Goal: Task Accomplishment & Management: Manage account settings

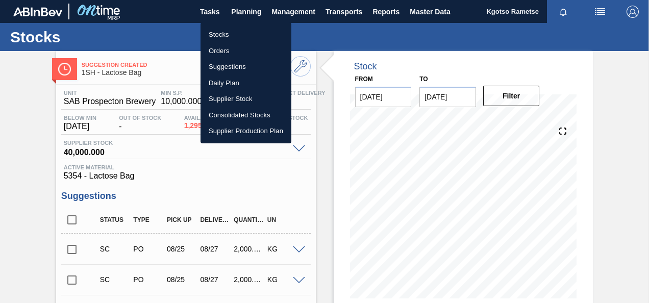
drag, startPoint x: 0, startPoint y: 0, endPoint x: 228, endPoint y: 28, distance: 229.3
click at [228, 28] on li "Stocks" at bounding box center [246, 35] width 91 height 16
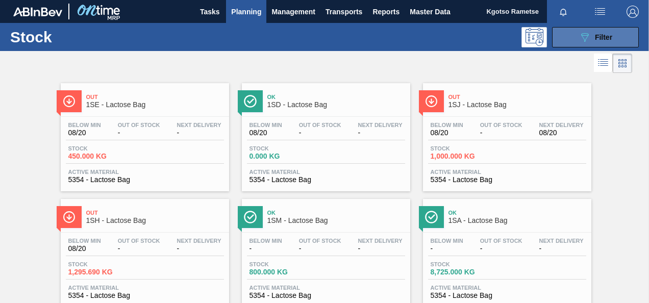
click at [565, 31] on button "089F7B8B-B2A5-4AFE-B5C0-19BA573D28AC Filter" at bounding box center [595, 37] width 87 height 20
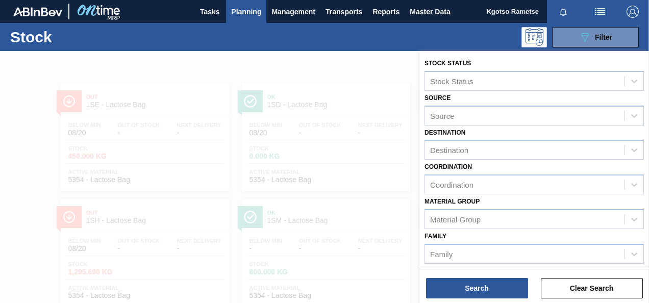
click at [447, 230] on div "Family Family" at bounding box center [535, 246] width 220 height 35
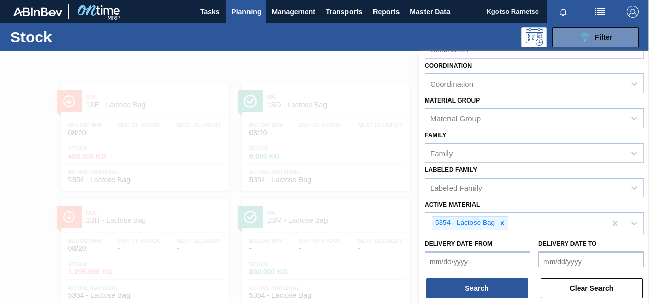
scroll to position [102, 0]
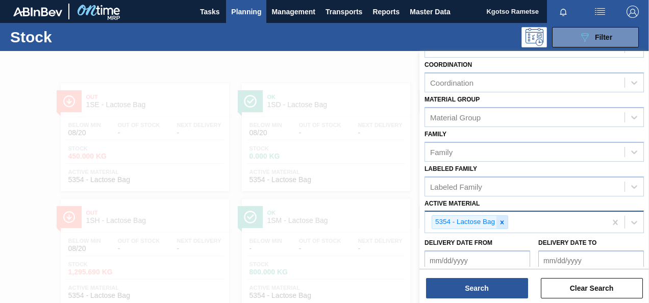
click at [505, 223] on icon at bounding box center [502, 222] width 7 height 7
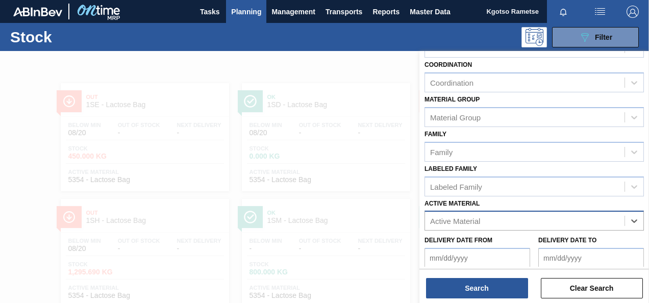
scroll to position [31, 0]
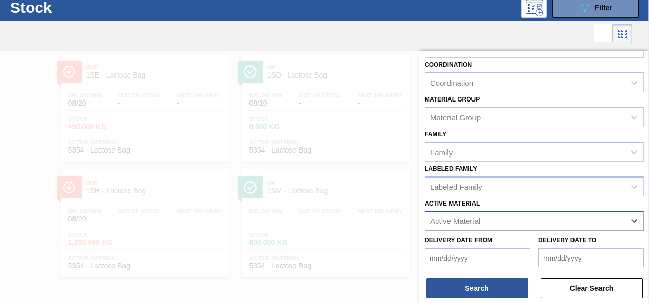
click at [505, 223] on div "Active Material" at bounding box center [525, 221] width 200 height 15
click at [461, 218] on div "Active Material" at bounding box center [455, 221] width 50 height 9
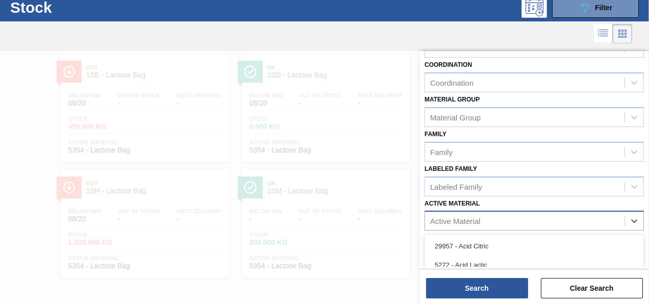
paste Material "285147"
type Material "285147"
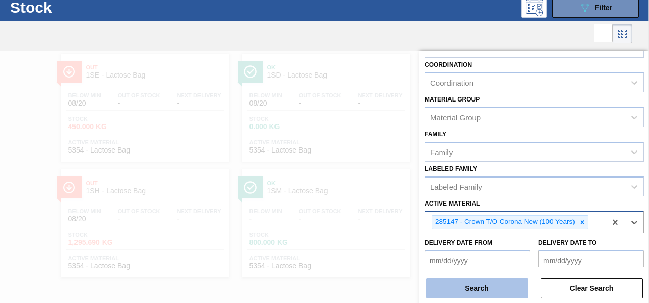
click at [436, 287] on button "Search" at bounding box center [477, 288] width 102 height 20
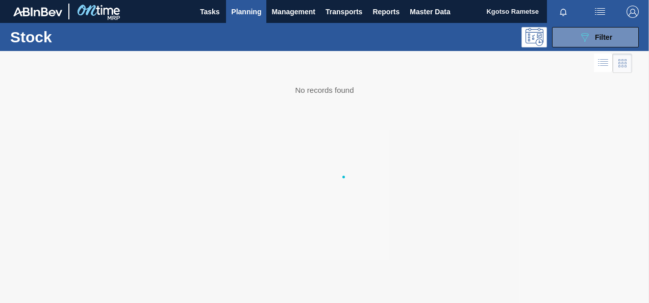
scroll to position [0, 0]
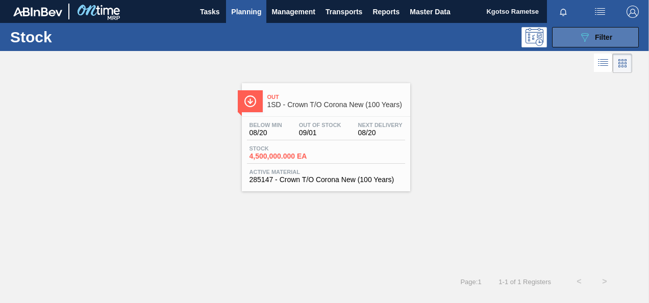
click at [578, 40] on button "089F7B8B-B2A5-4AFE-B5C0-19BA573D28AC Filter" at bounding box center [595, 37] width 87 height 20
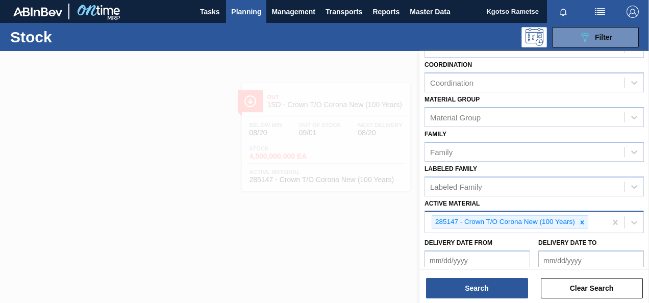
scroll to position [153, 0]
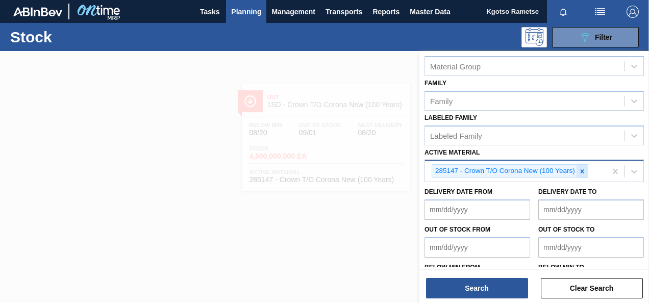
click at [585, 173] on icon at bounding box center [582, 171] width 7 height 7
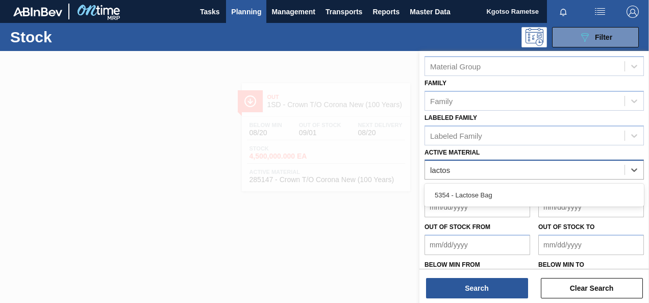
type Material "lactose"
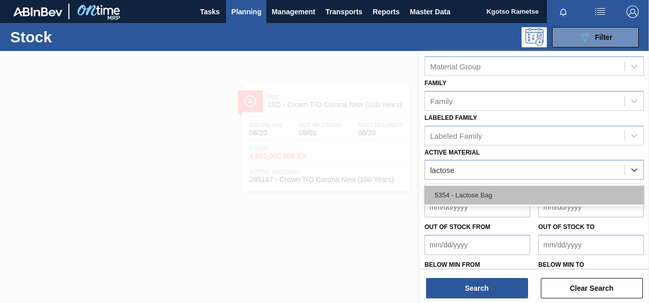
click at [461, 191] on div "5354 - Lactose Bag" at bounding box center [535, 195] width 220 height 19
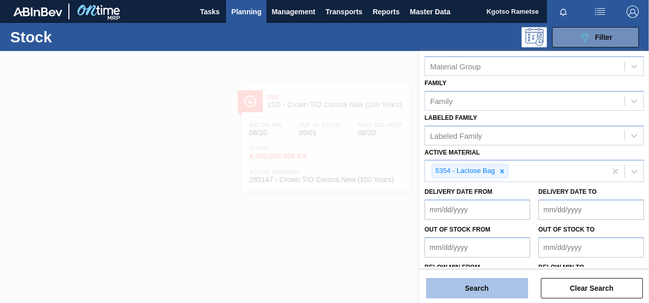
click at [496, 291] on button "Search" at bounding box center [477, 288] width 102 height 20
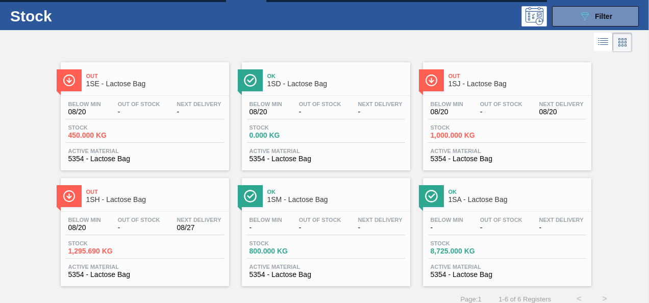
scroll to position [31, 0]
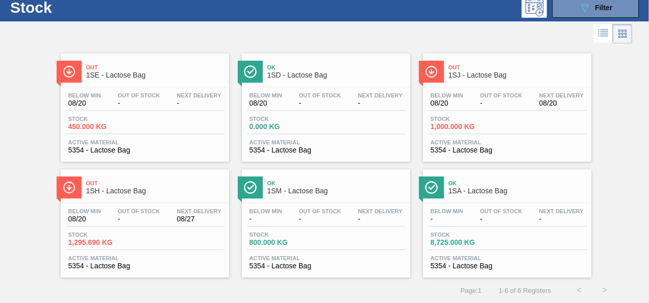
click at [174, 191] on span "1SH - Lactose Bag" at bounding box center [155, 191] width 138 height 8
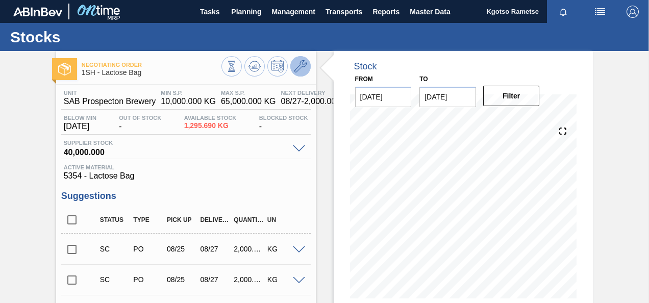
click at [306, 58] on button at bounding box center [300, 66] width 20 height 20
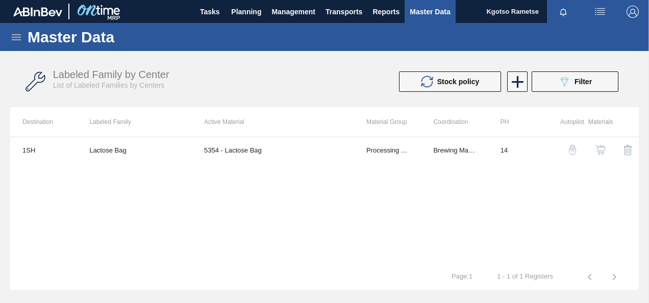
click at [601, 147] on img "button" at bounding box center [601, 150] width 10 height 10
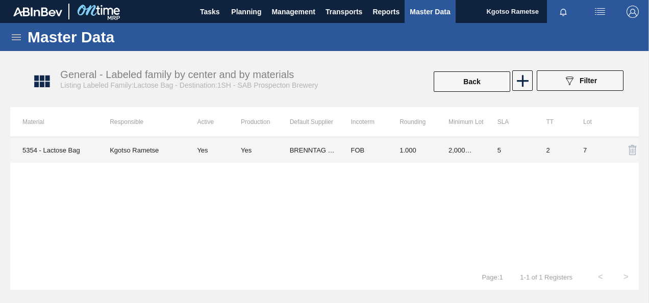
click at [342, 153] on td "FOB" at bounding box center [362, 150] width 49 height 26
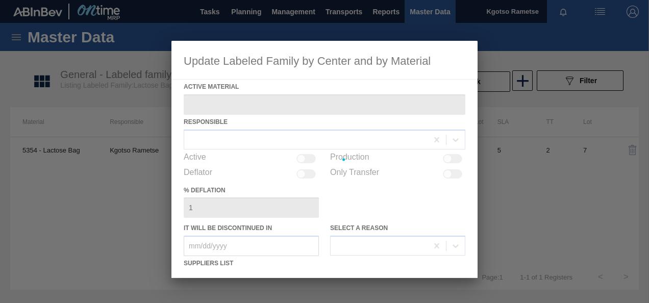
type Material "5354 - Lactose Bag"
checkbox input "true"
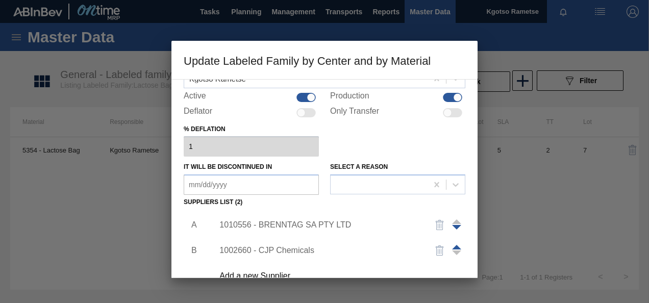
scroll to position [153, 0]
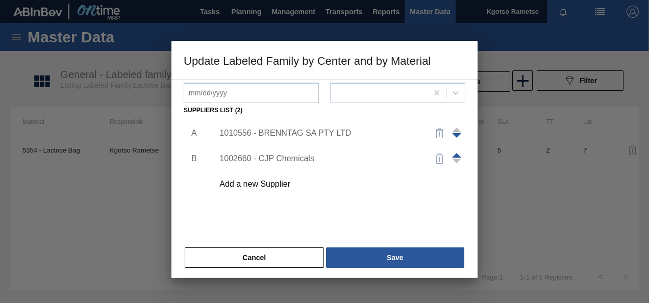
click at [455, 152] on div at bounding box center [456, 159] width 9 height 25
click at [456, 151] on div at bounding box center [456, 159] width 9 height 25
click at [455, 153] on span at bounding box center [456, 155] width 9 height 5
click at [282, 184] on div "Add a new Supplier" at bounding box center [320, 184] width 200 height 9
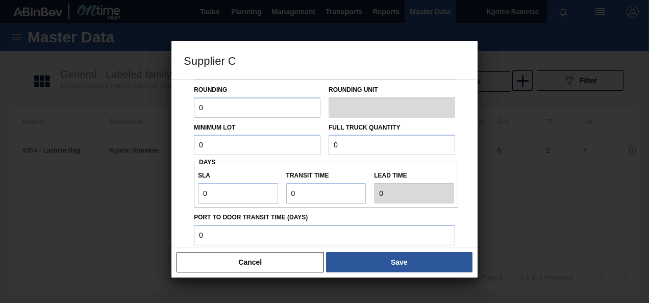
scroll to position [102, 0]
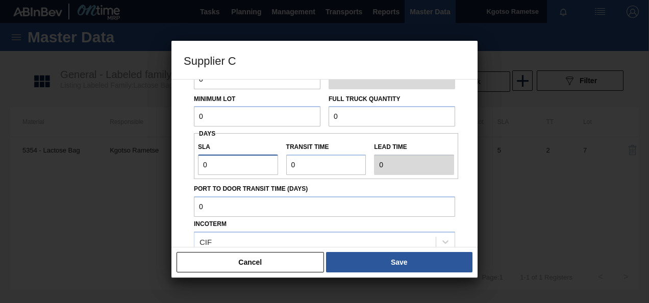
drag, startPoint x: 221, startPoint y: 166, endPoint x: 56, endPoint y: 164, distance: 164.9
click at [111, 162] on div "Supplier C Source Purchases Transfers Returnable Assets Source Rounding 0 Round…" at bounding box center [324, 151] width 649 height 303
type input "1"
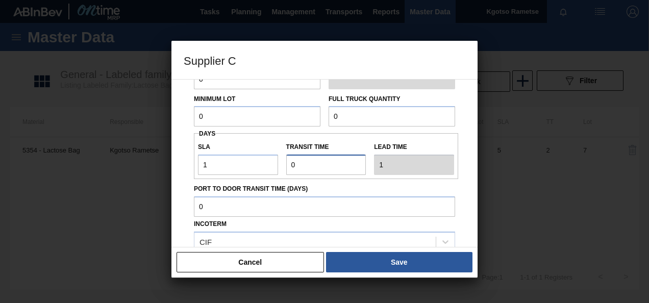
drag, startPoint x: 296, startPoint y: 162, endPoint x: 247, endPoint y: 159, distance: 49.1
click at [259, 159] on div "SLA 1 Transit time Lead time 1" at bounding box center [326, 156] width 264 height 38
type input "1"
type input "2"
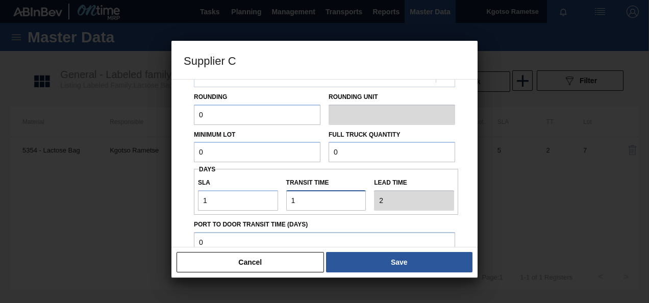
scroll to position [51, 0]
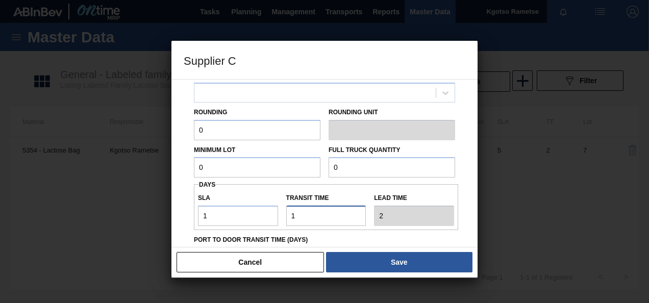
type input "1"
drag, startPoint x: 212, startPoint y: 133, endPoint x: 58, endPoint y: 142, distance: 154.4
click at [143, 134] on div "Supplier C Source Purchases Transfers Returnable Assets Source Rounding 0 Round…" at bounding box center [324, 151] width 649 height 303
type input "1"
drag, startPoint x: 206, startPoint y: 165, endPoint x: 0, endPoint y: 192, distance: 207.9
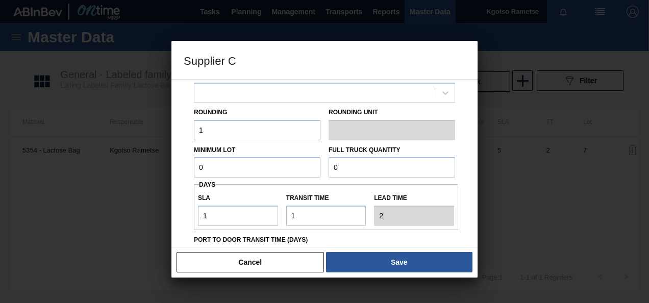
click at [0, 0] on html "Tasks Planning Management Transports Reports Master Data Kgotso [PERSON_NAME] a…" at bounding box center [324, 0] width 649 height 0
drag, startPoint x: 222, startPoint y: 167, endPoint x: 125, endPoint y: 165, distance: 97.5
click at [125, 165] on div "Supplier C Source Purchases Transfers Returnable Assets Source Rounding 1 Round…" at bounding box center [324, 151] width 649 height 303
type input "2,000"
drag, startPoint x: 354, startPoint y: 163, endPoint x: 228, endPoint y: 171, distance: 126.3
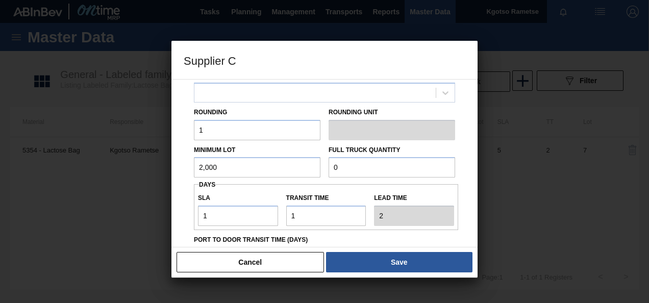
click at [247, 168] on div "Minimum Lot 2,000 Full Truck Quantity 0" at bounding box center [325, 159] width 270 height 38
paste input "2,00"
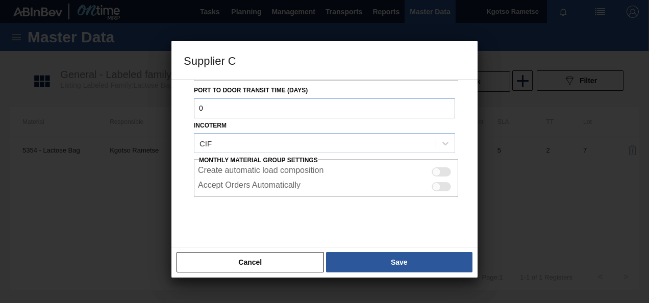
scroll to position [204, 0]
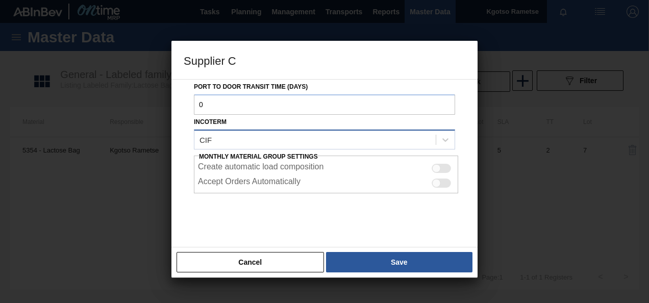
type input "2,000"
click at [271, 136] on div "CIF" at bounding box center [314, 139] width 241 height 15
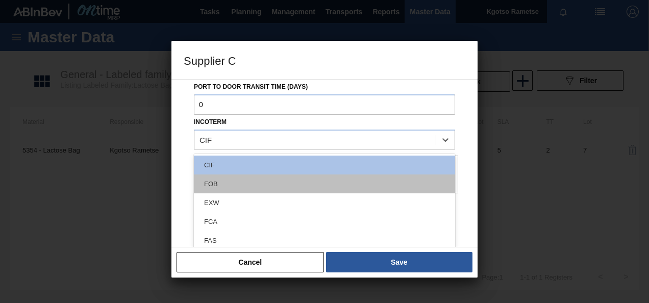
click at [243, 185] on div "FOB" at bounding box center [324, 184] width 261 height 19
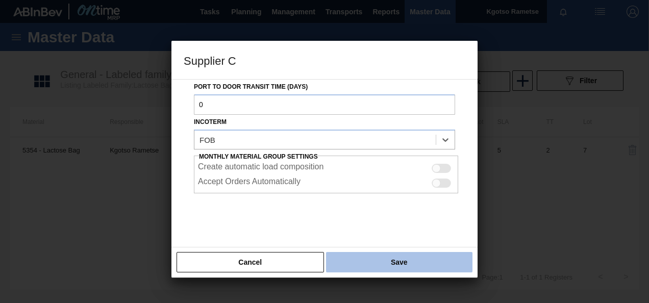
click at [377, 253] on button "Save" at bounding box center [399, 262] width 147 height 20
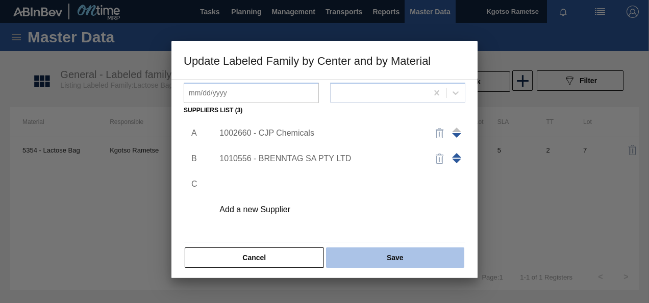
click at [367, 259] on button "Save" at bounding box center [395, 258] width 138 height 20
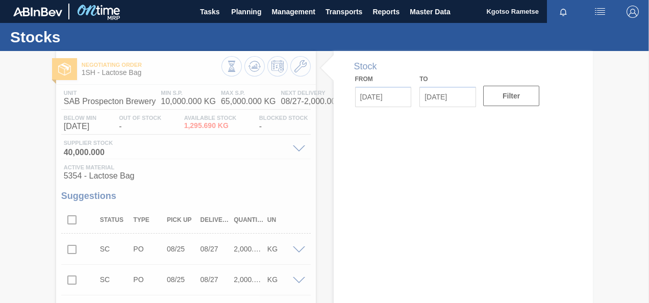
type input "[DATE]"
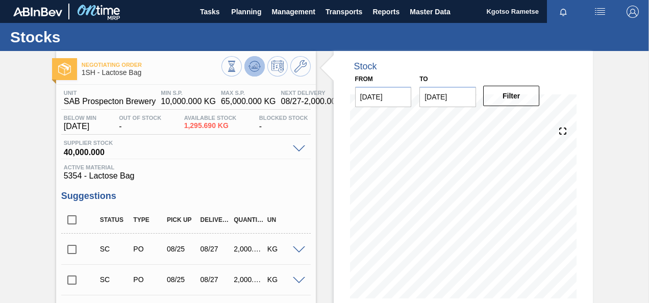
click at [256, 67] on icon at bounding box center [254, 66] width 7 height 5
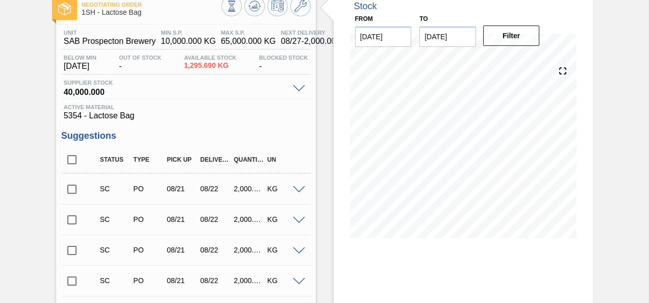
scroll to position [153, 0]
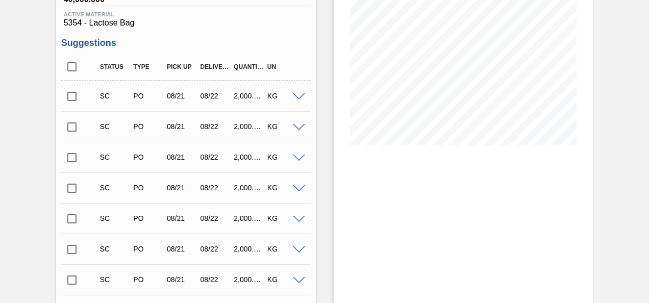
click at [294, 94] on div at bounding box center [300, 96] width 20 height 8
click at [294, 98] on span at bounding box center [299, 97] width 12 height 8
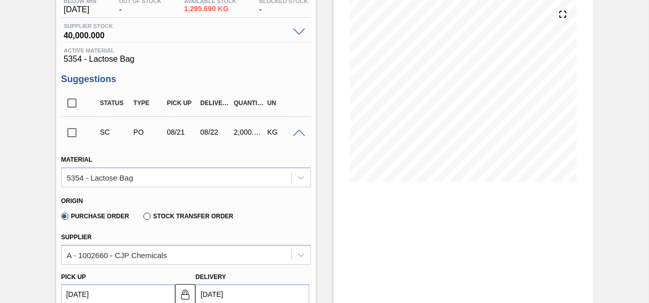
scroll to position [102, 0]
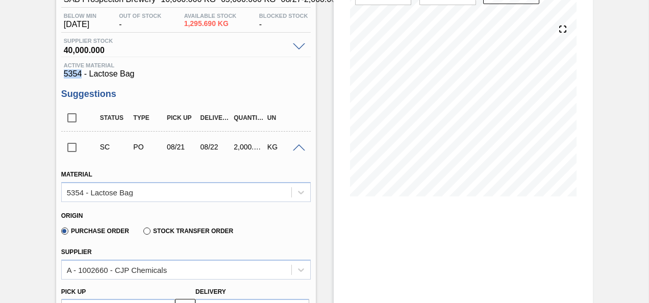
drag, startPoint x: 82, startPoint y: 76, endPoint x: 64, endPoint y: 76, distance: 18.4
click at [64, 76] on span "5354 - Lactose Bag" at bounding box center [186, 73] width 245 height 9
copy span "5354"
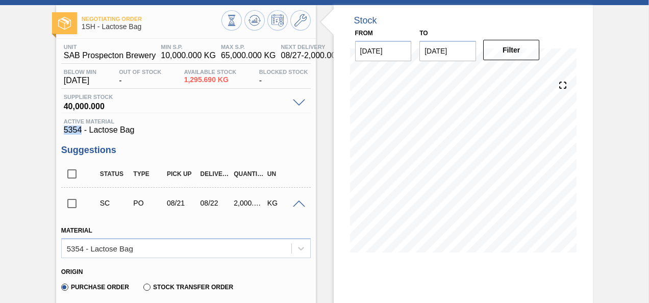
scroll to position [0, 0]
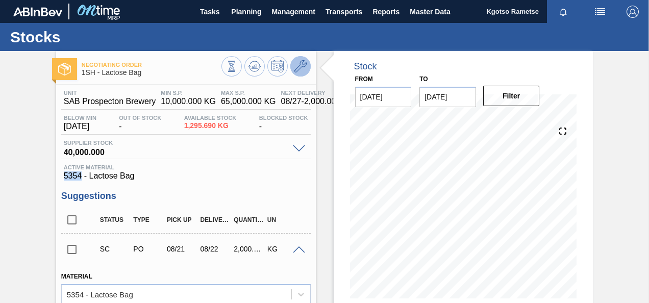
click at [298, 66] on icon at bounding box center [301, 66] width 12 height 12
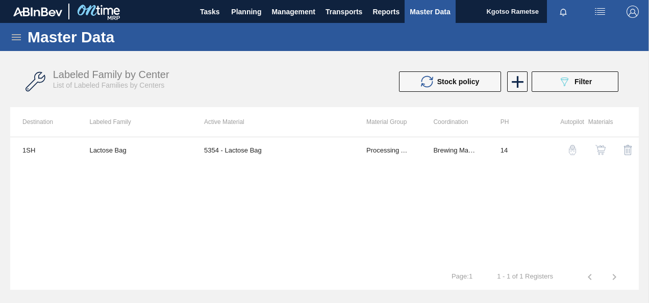
click at [600, 150] on img "button" at bounding box center [601, 150] width 10 height 10
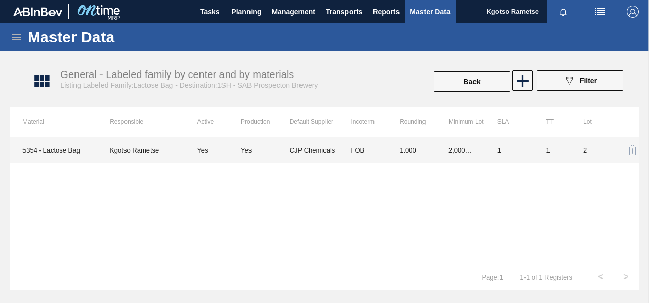
click at [331, 160] on td "CJP Chemicals" at bounding box center [314, 150] width 49 height 26
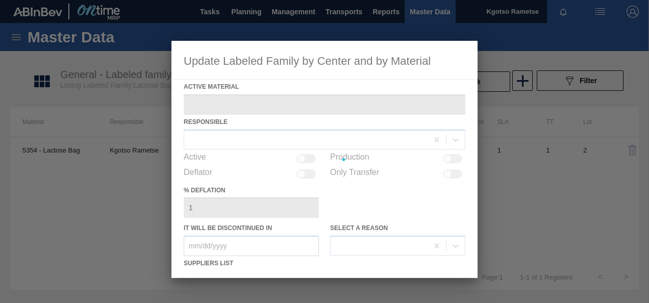
type Material "5354 - Lactose Bag"
checkbox input "true"
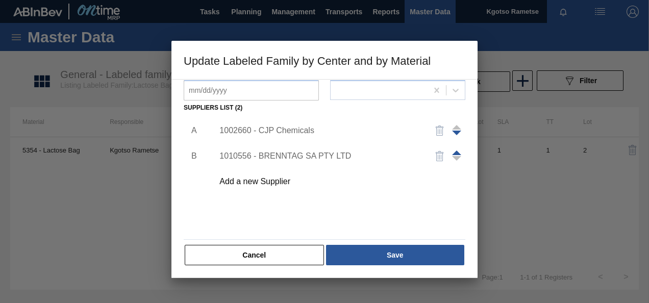
scroll to position [156, 0]
click at [269, 130] on div "1002660 - CJP Chemicals" at bounding box center [320, 130] width 200 height 9
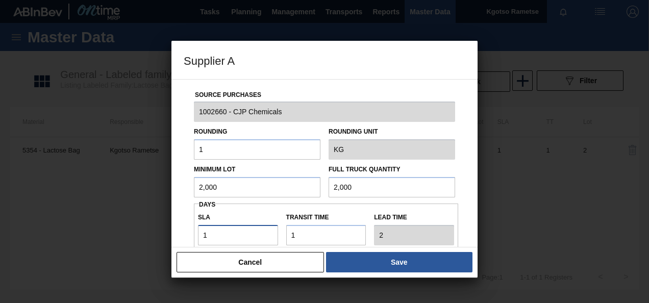
drag, startPoint x: 175, startPoint y: 232, endPoint x: 121, endPoint y: 232, distance: 53.1
click at [158, 232] on div "Supplier A Source Purchases 1002660 - CJP Chemicals Rounding 1 Rounding Unit KG…" at bounding box center [324, 151] width 649 height 303
type input "6"
type input "7"
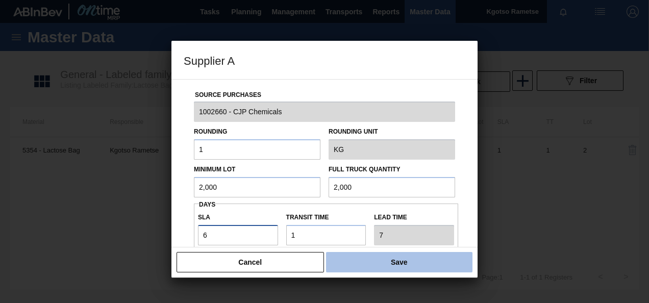
type input "6"
click at [378, 254] on button "Save" at bounding box center [399, 262] width 147 height 20
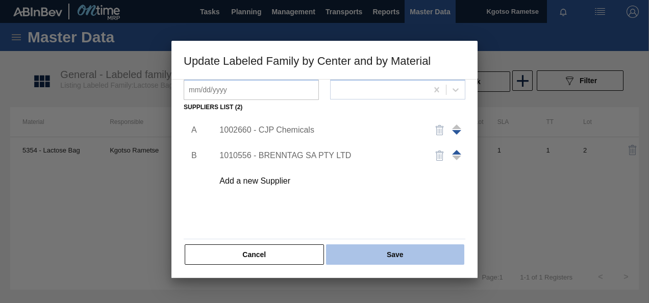
click at [377, 255] on button "Save" at bounding box center [395, 255] width 138 height 20
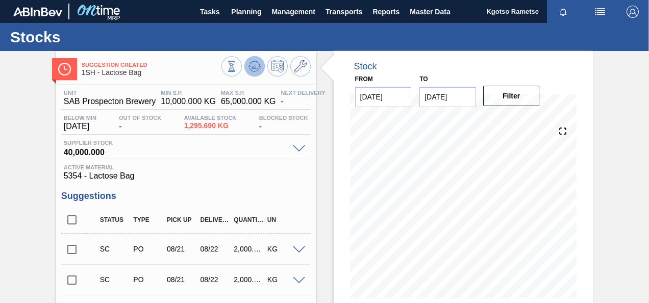
click at [256, 65] on icon at bounding box center [254, 66] width 7 height 5
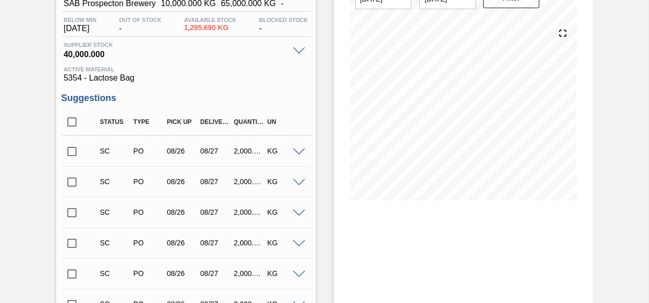
scroll to position [102, 0]
